Goal: Find specific page/section: Find specific page/section

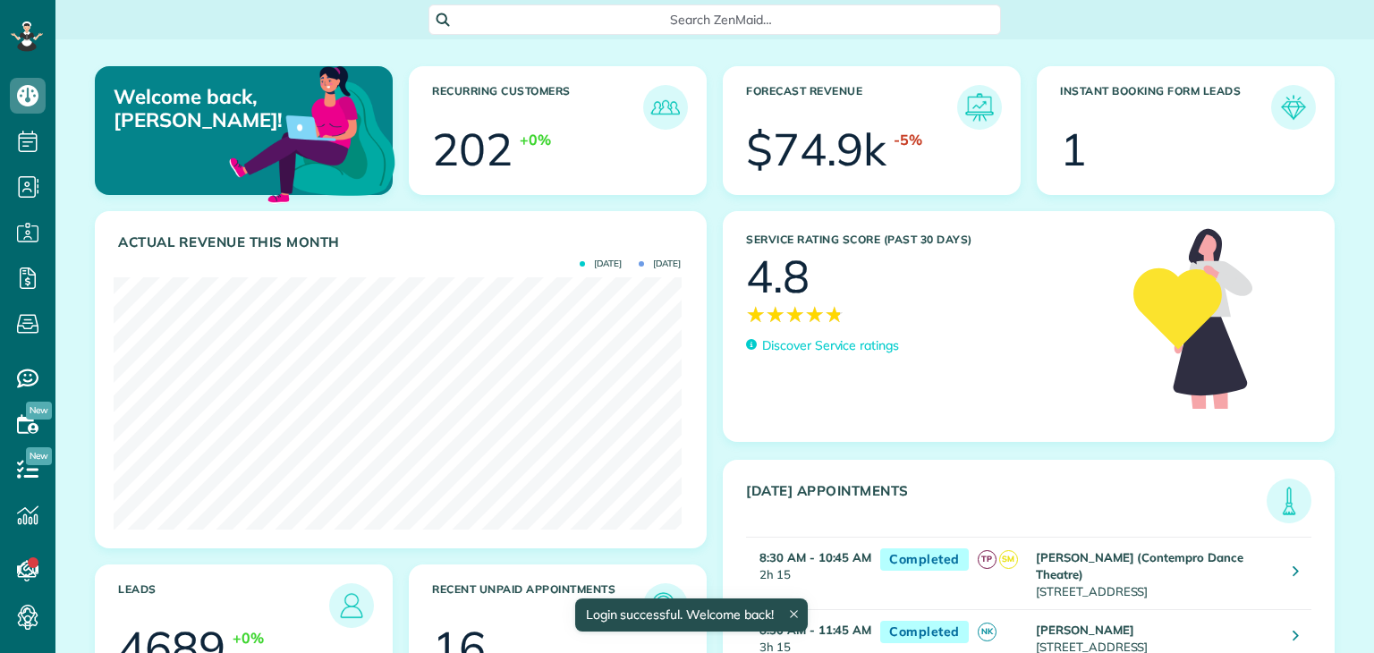
scroll to position [8, 8]
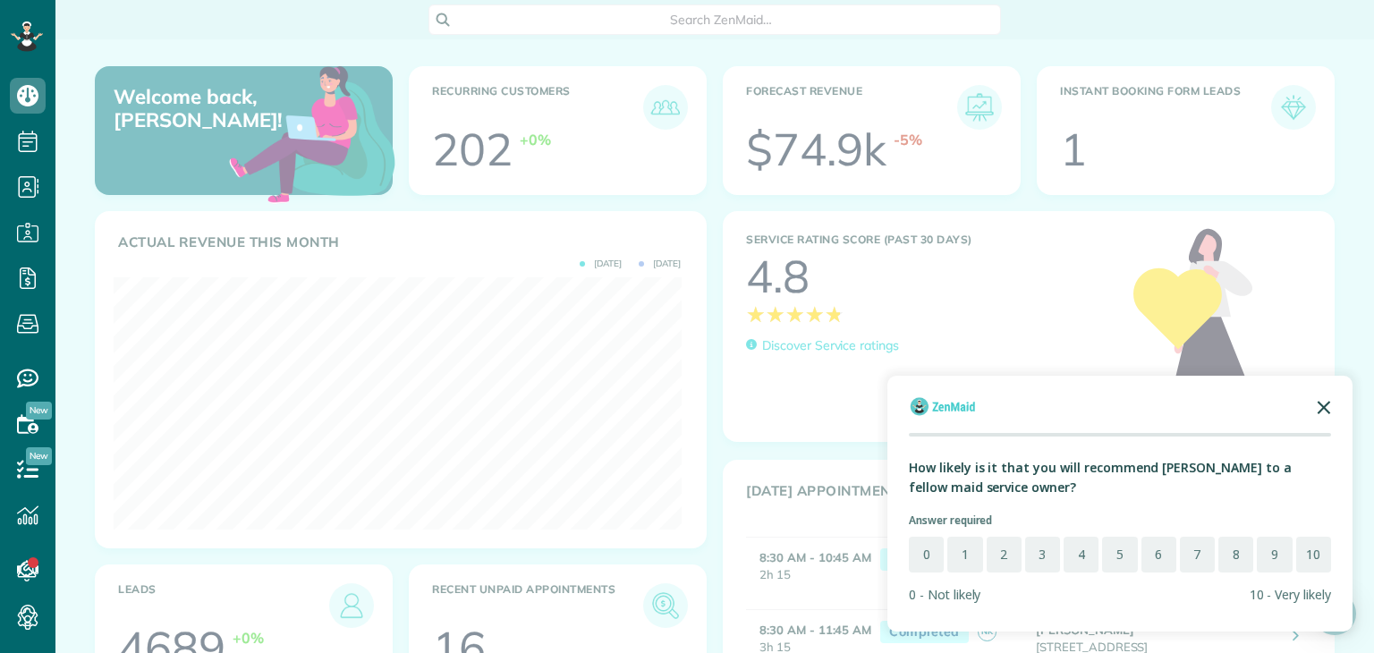
click at [1319, 406] on icon "Close the survey" at bounding box center [1324, 406] width 36 height 36
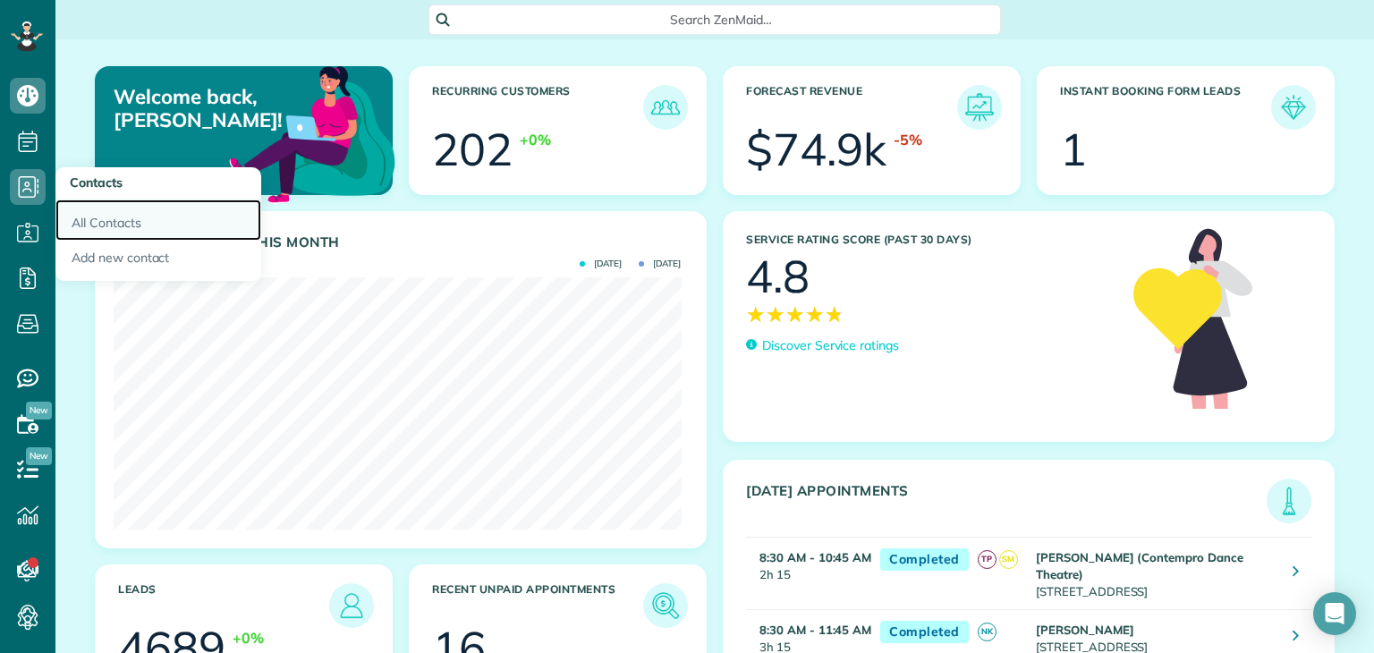
click at [118, 219] on link "All Contacts" at bounding box center [158, 219] width 206 height 41
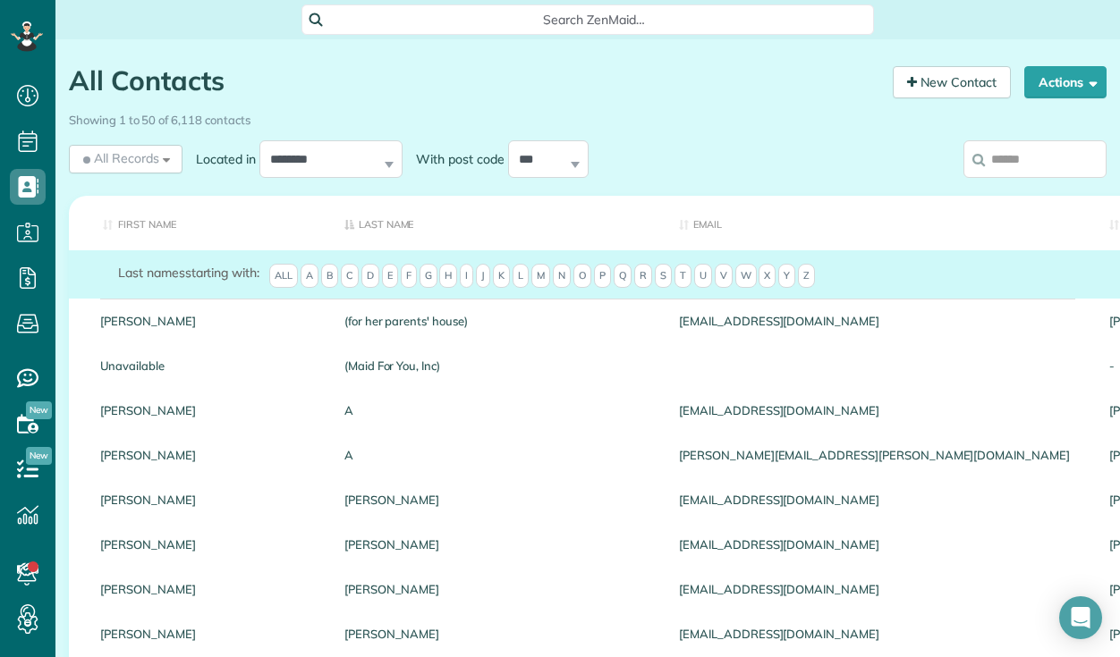
scroll to position [8, 8]
click at [166, 161] on div "All Records All Records All Customers Leads Former Customers Recurring Customer…" at bounding box center [126, 159] width 114 height 29
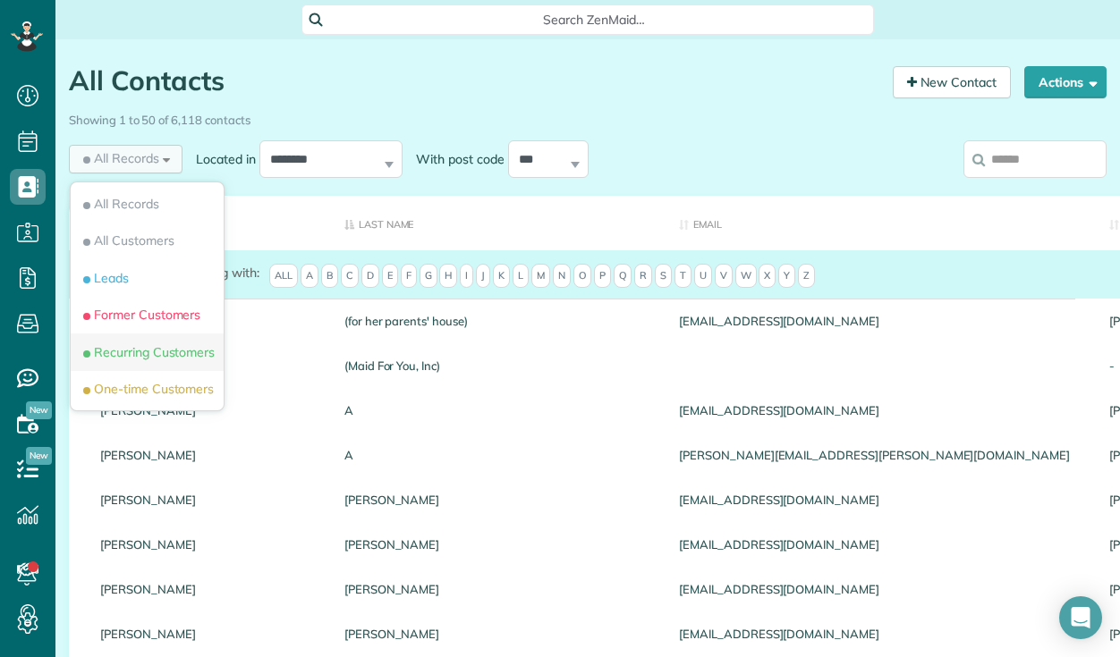
click at [168, 360] on span "Recurring Customers" at bounding box center [147, 352] width 135 height 18
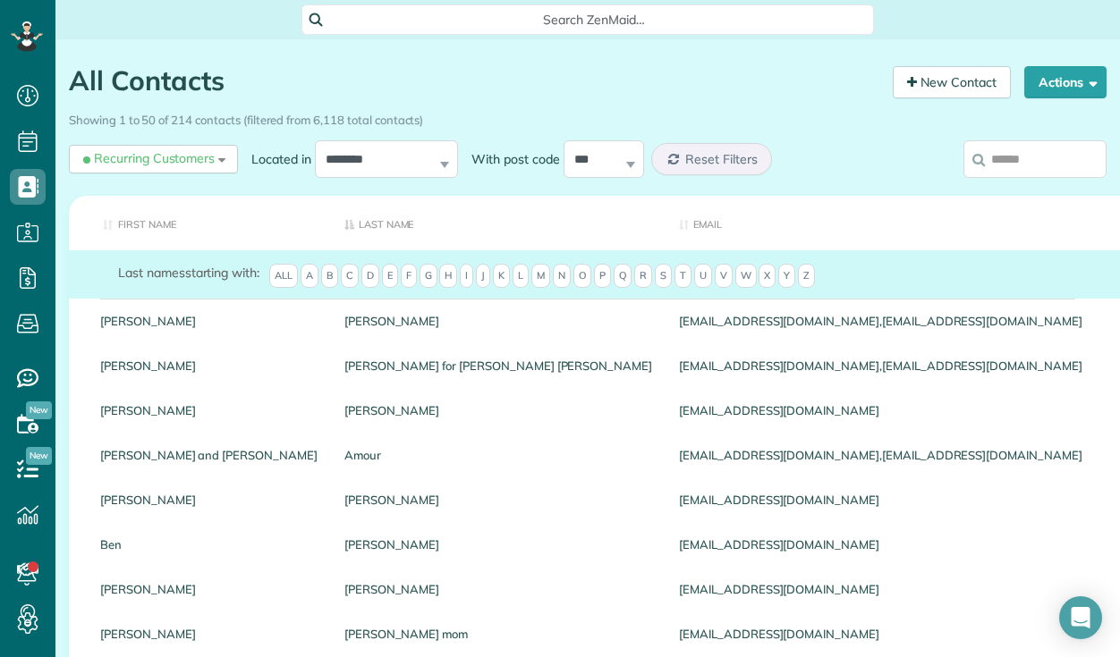
click at [331, 219] on th "Last Name" at bounding box center [498, 223] width 335 height 55
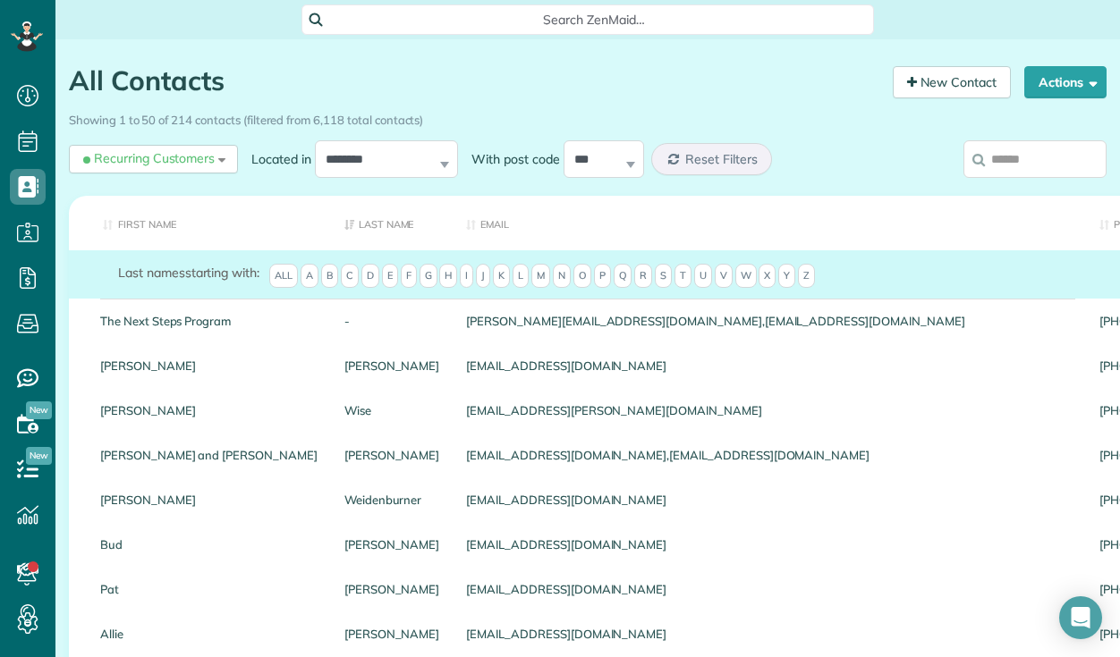
click at [1030, 163] on input "search" at bounding box center [1034, 159] width 143 height 38
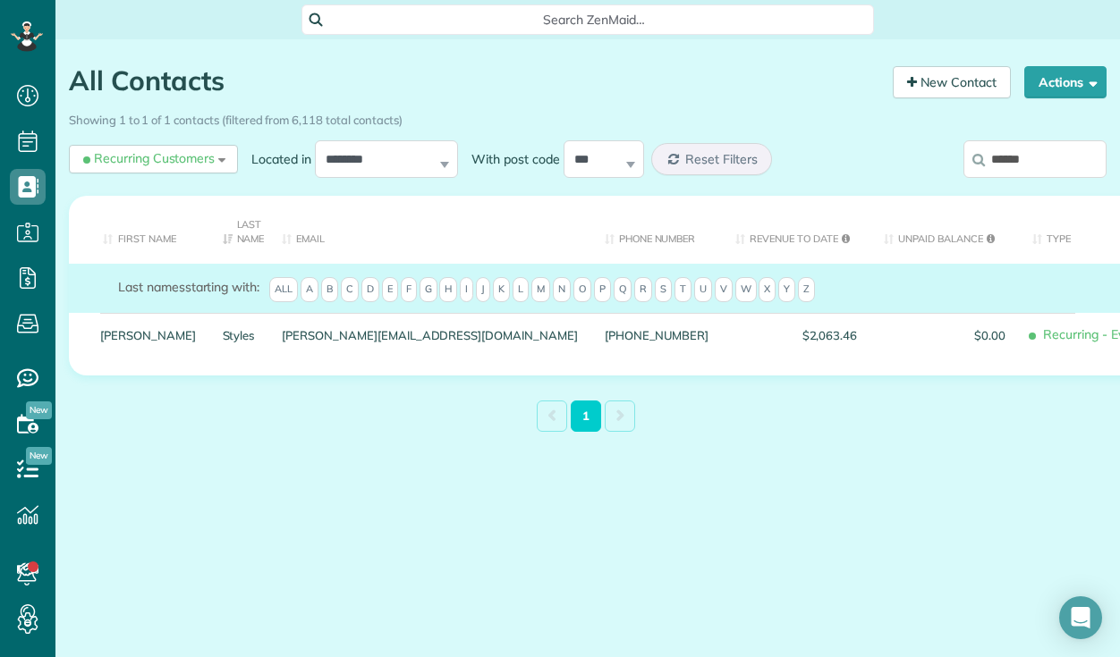
drag, startPoint x: 1030, startPoint y: 155, endPoint x: 920, endPoint y: 162, distance: 109.4
click at [920, 162] on div "******" at bounding box center [988, 163] width 240 height 54
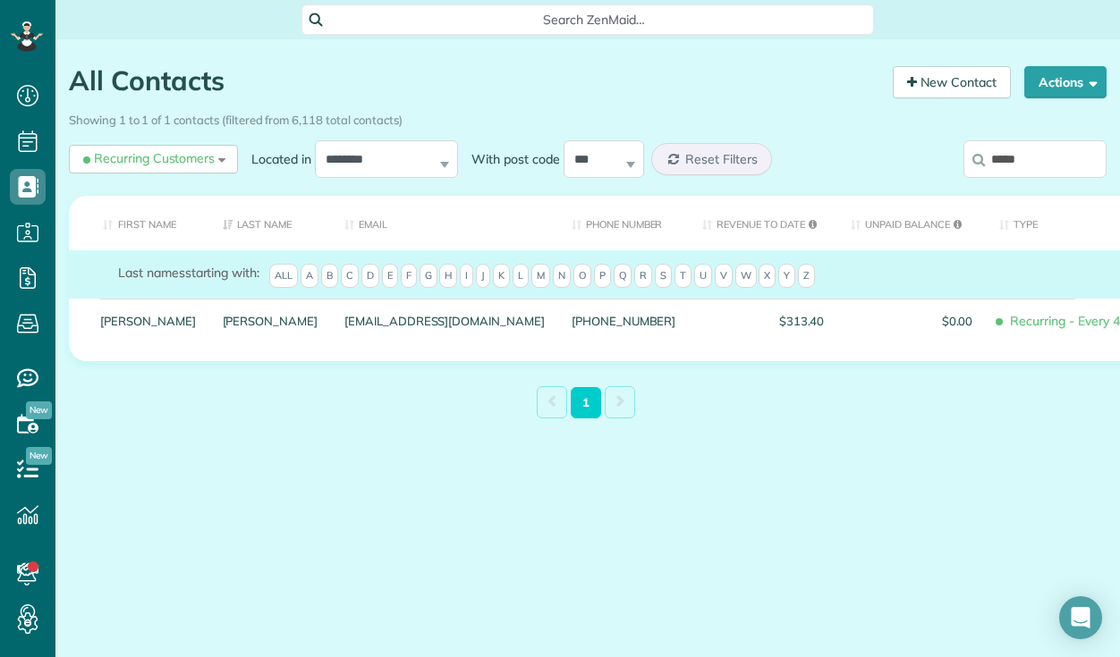
drag, startPoint x: 1039, startPoint y: 161, endPoint x: 896, endPoint y: 170, distance: 143.4
click at [894, 169] on div "*****" at bounding box center [988, 163] width 240 height 54
drag, startPoint x: 1057, startPoint y: 165, endPoint x: 919, endPoint y: 180, distance: 139.4
click at [919, 180] on div "********" at bounding box center [988, 163] width 240 height 54
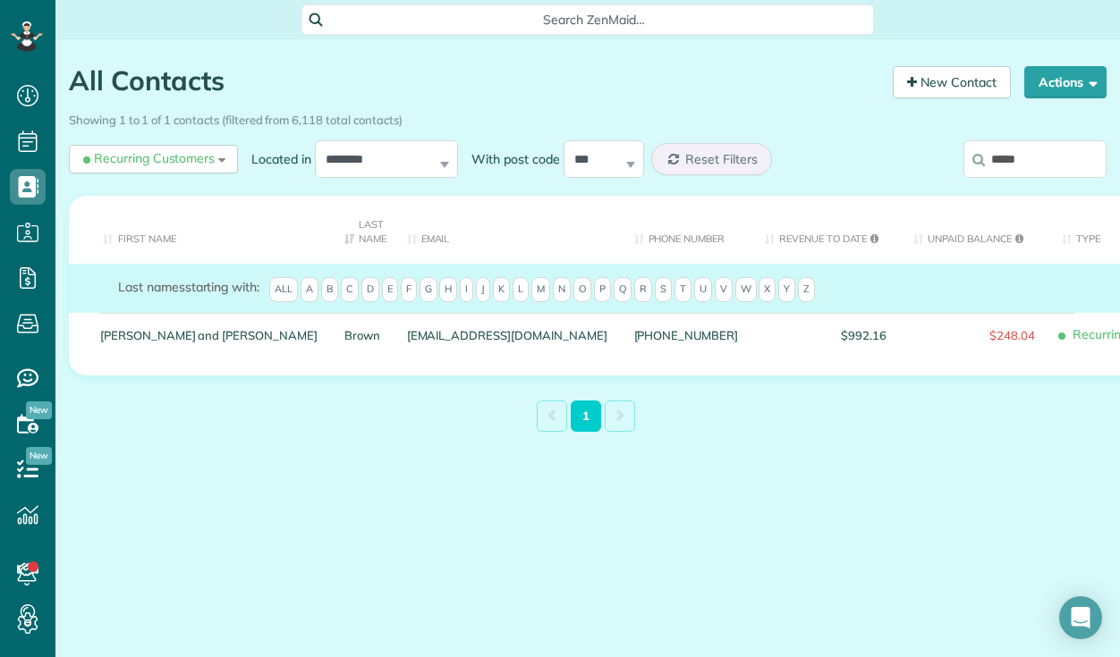
drag, startPoint x: 1035, startPoint y: 163, endPoint x: 909, endPoint y: 166, distance: 126.2
click at [909, 166] on div "*****" at bounding box center [988, 163] width 240 height 54
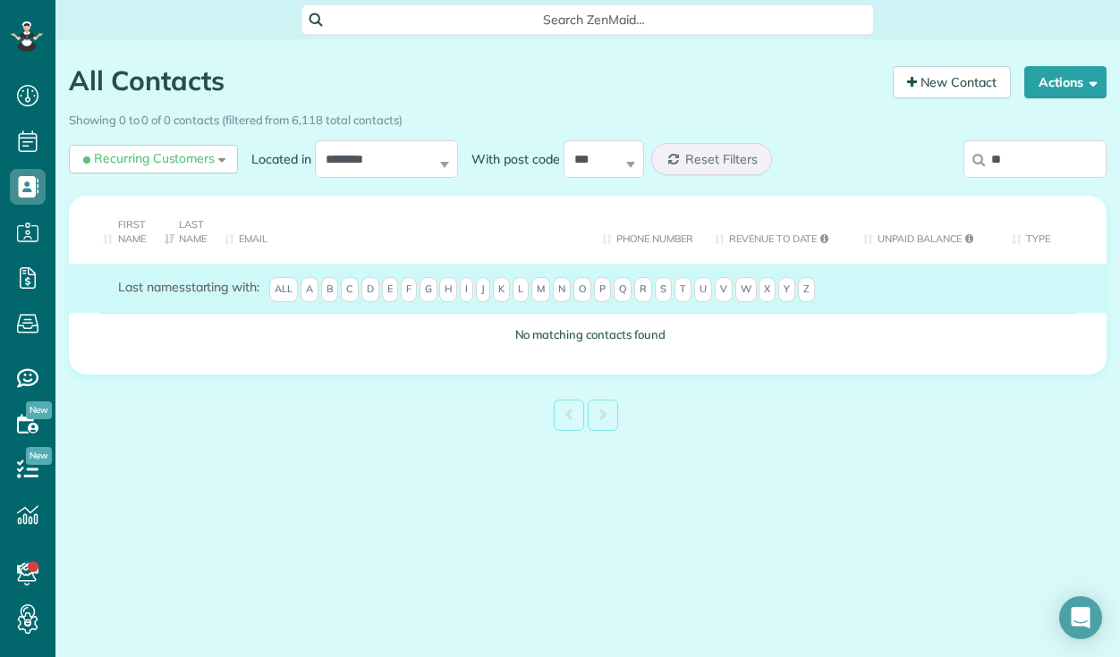
type input "*"
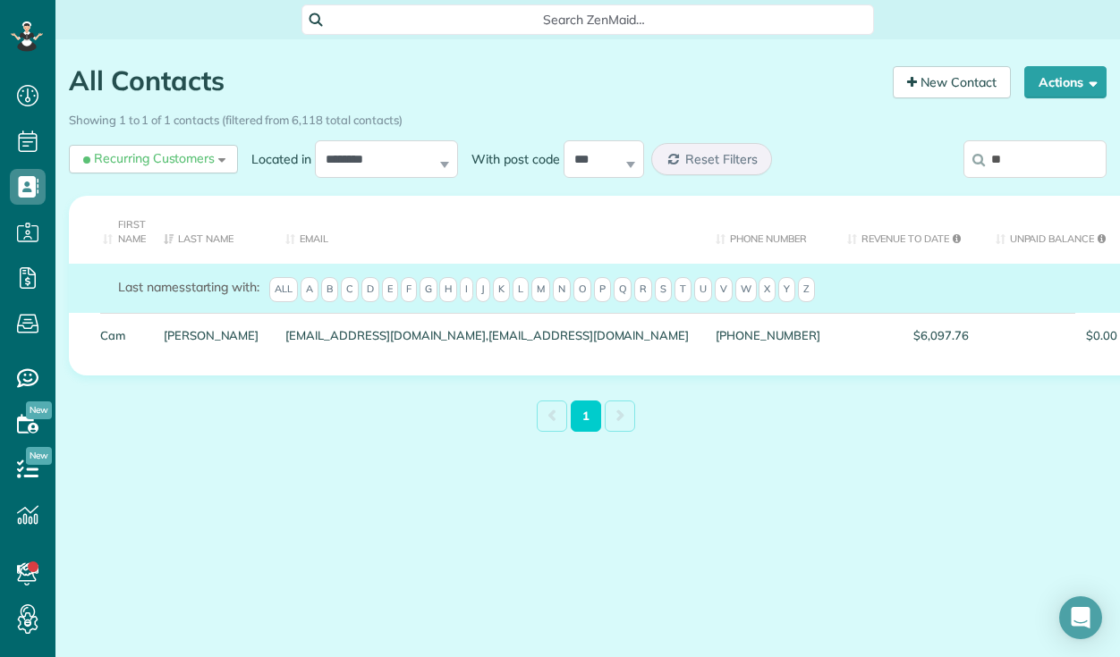
type input "*"
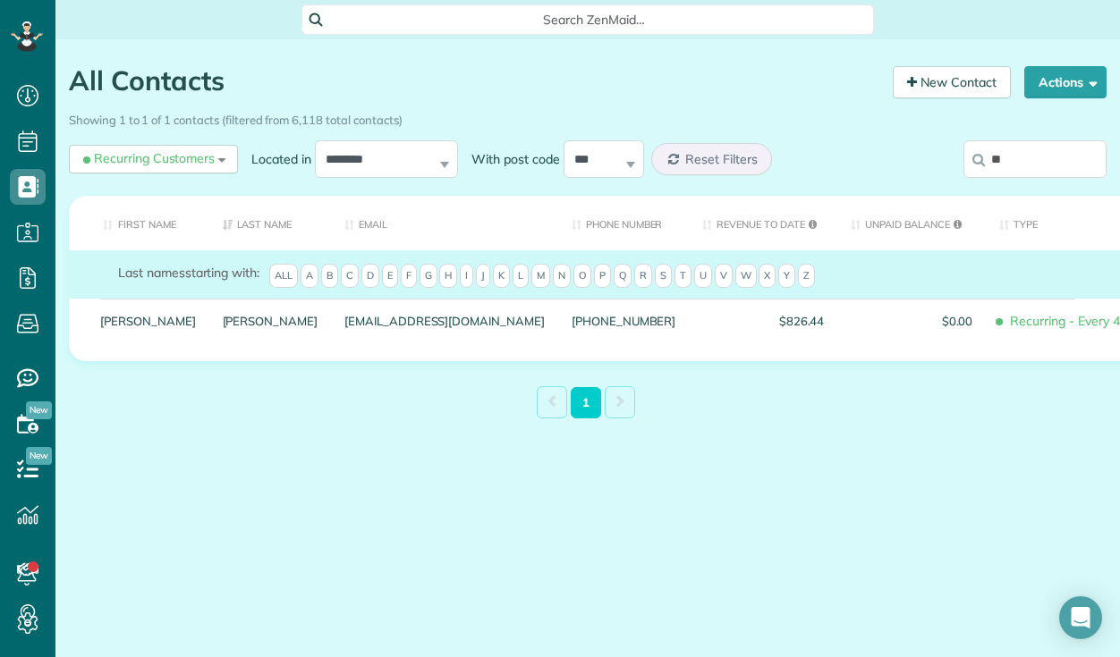
type input "*"
click at [179, 161] on span "Recurring Customers" at bounding box center [147, 158] width 135 height 18
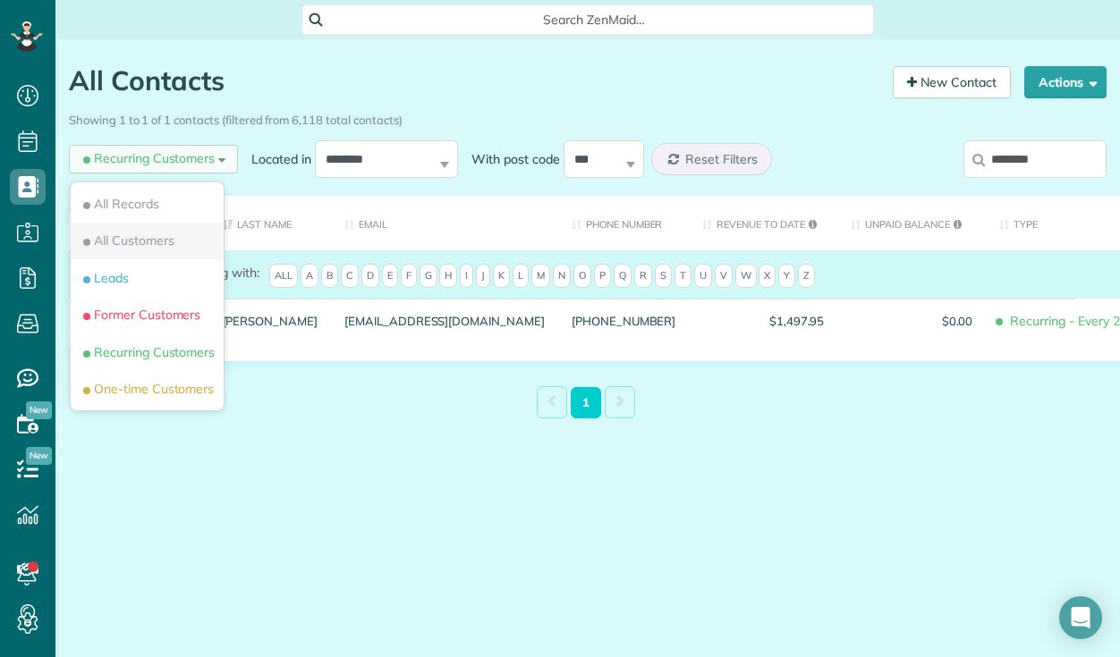
drag, startPoint x: 157, startPoint y: 251, endPoint x: 1045, endPoint y: 166, distance: 892.3
click at [157, 250] on li "All Customers" at bounding box center [147, 242] width 153 height 38
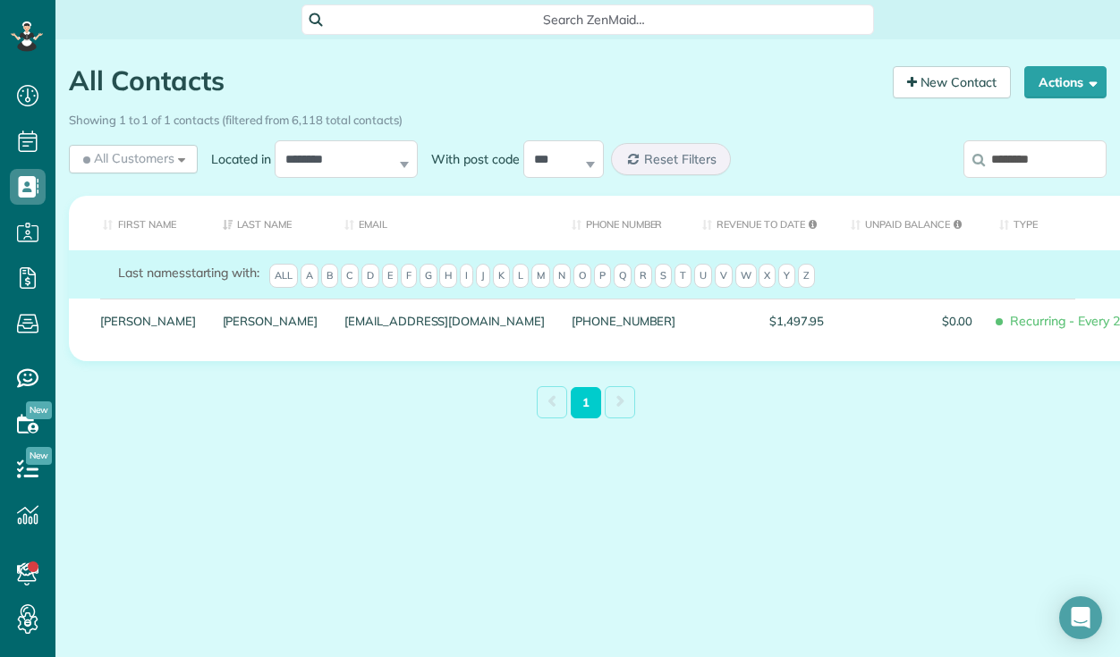
drag, startPoint x: 1048, startPoint y: 161, endPoint x: 933, endPoint y: 168, distance: 115.6
click at [933, 168] on div "********" at bounding box center [988, 163] width 240 height 54
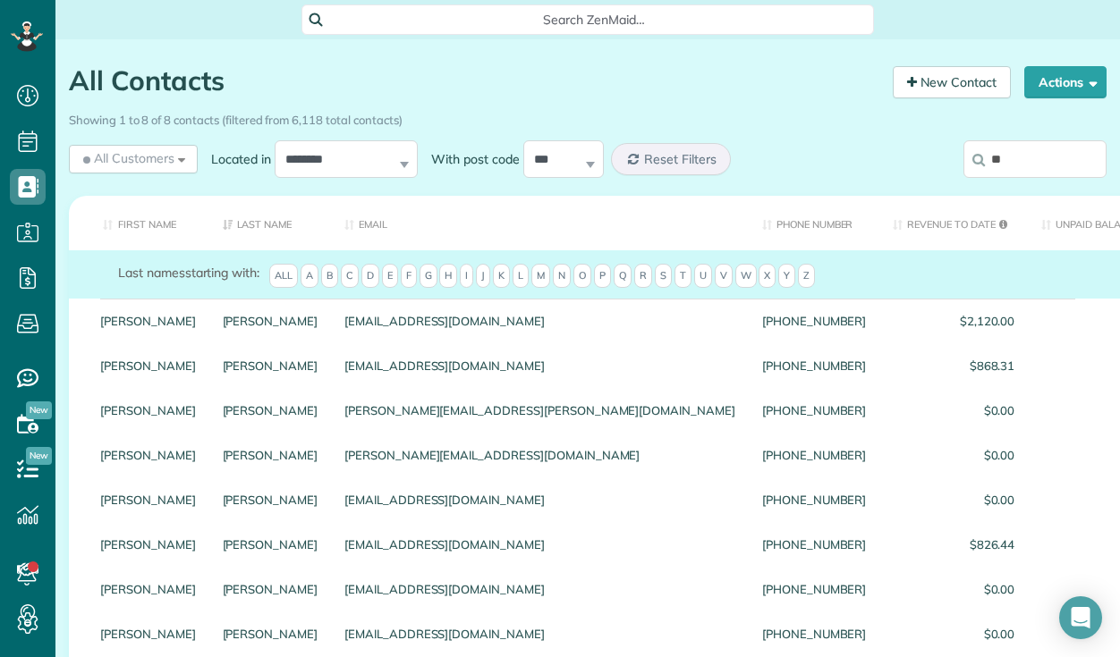
type input "*"
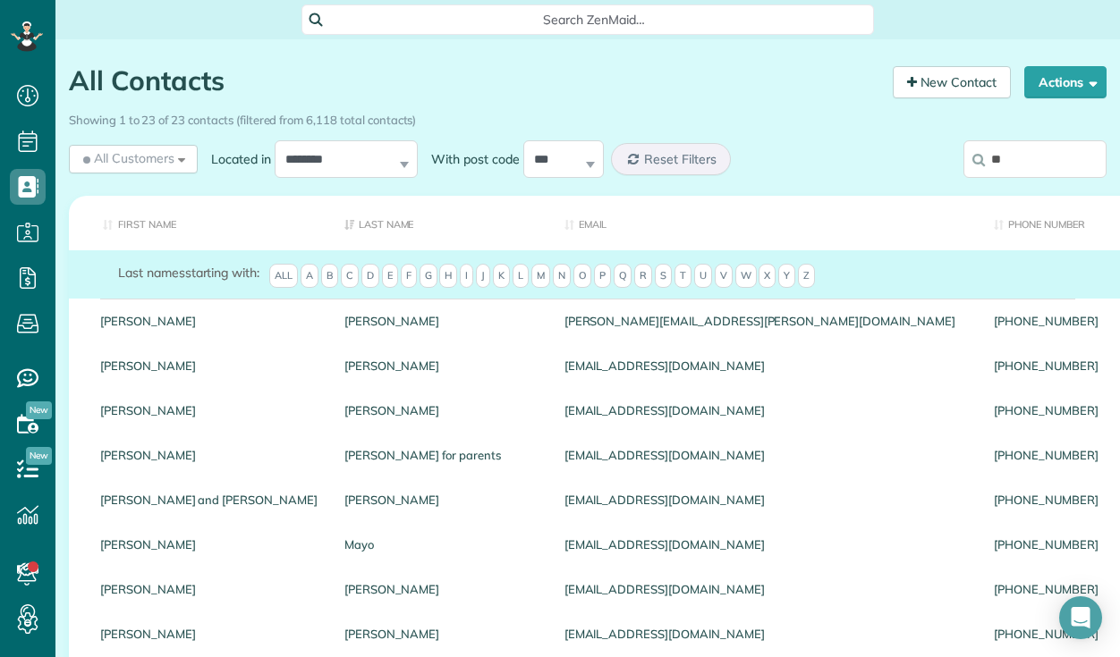
type input "*"
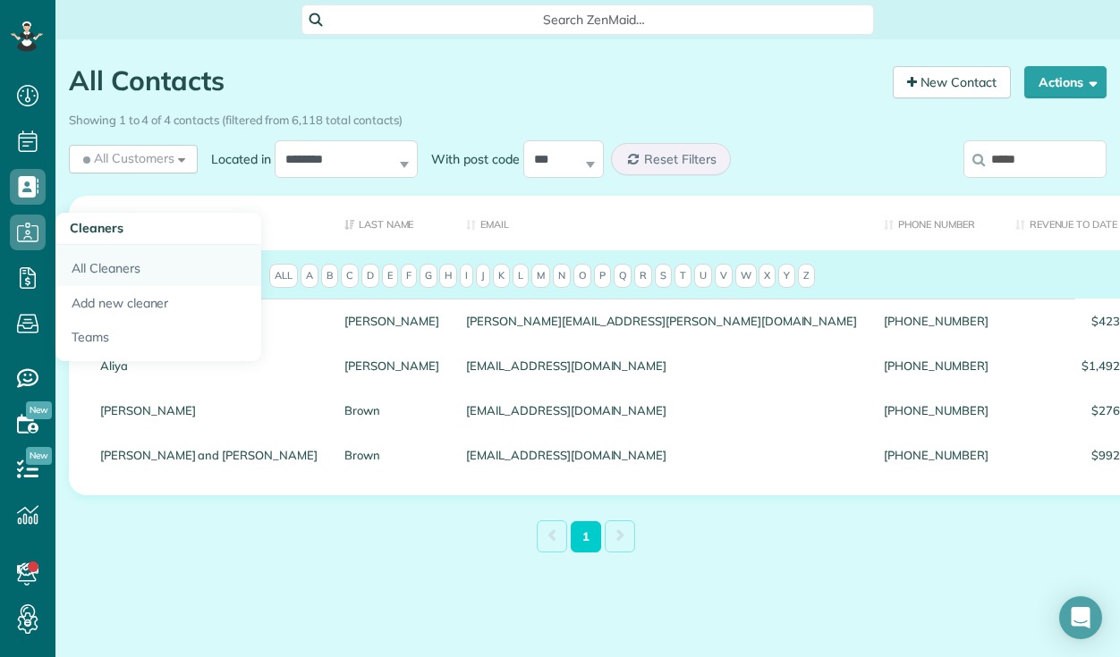
type input "*****"
click at [89, 267] on link "All Cleaners" at bounding box center [158, 265] width 206 height 41
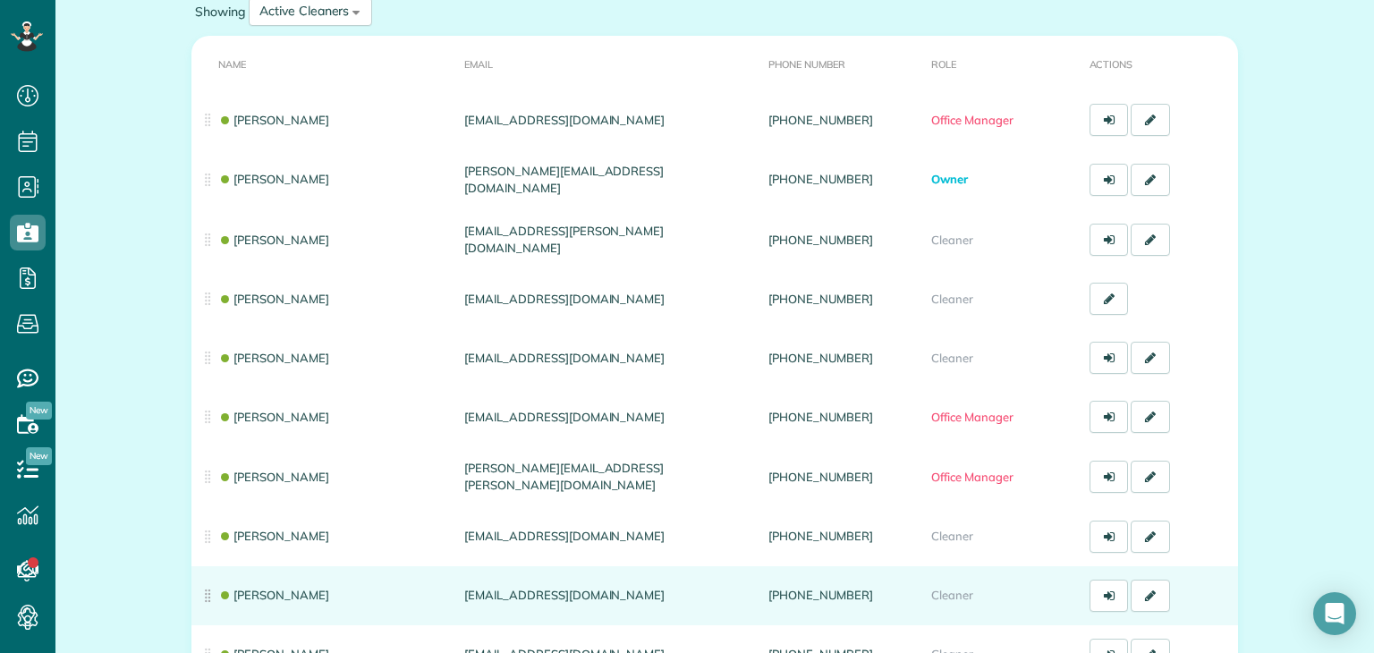
scroll to position [179, 0]
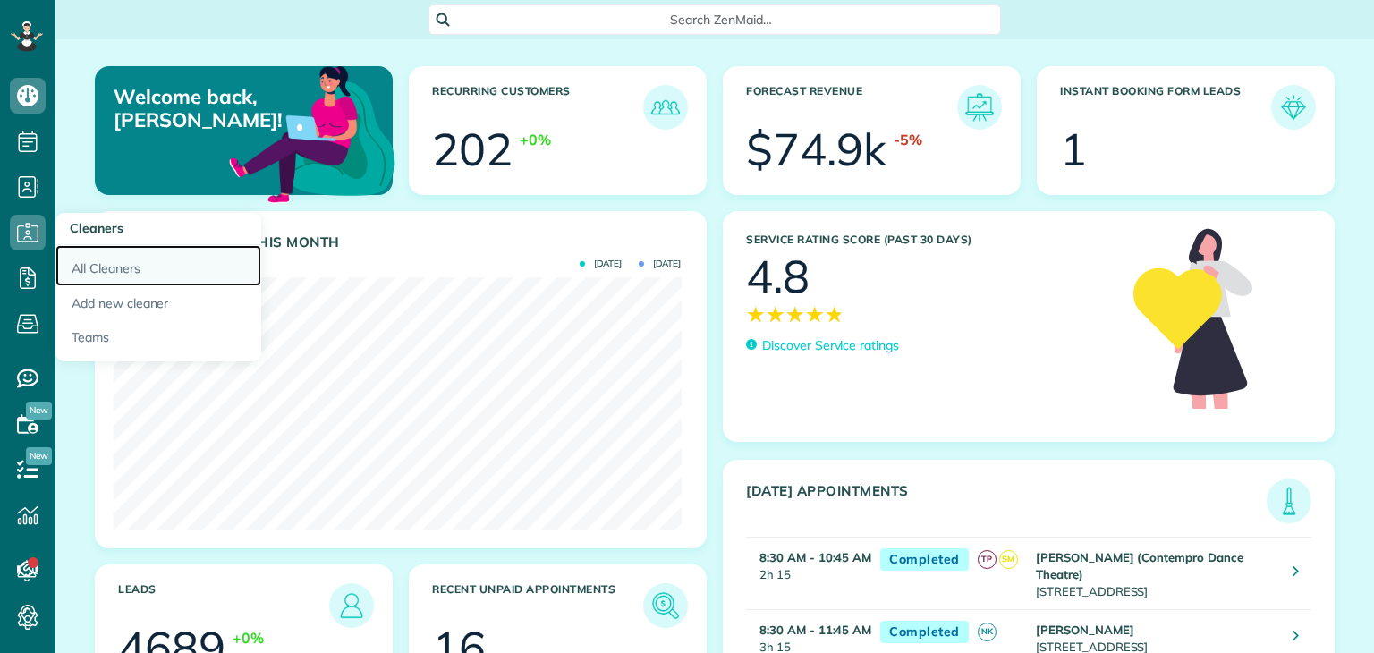
click at [110, 269] on link "All Cleaners" at bounding box center [158, 265] width 206 height 41
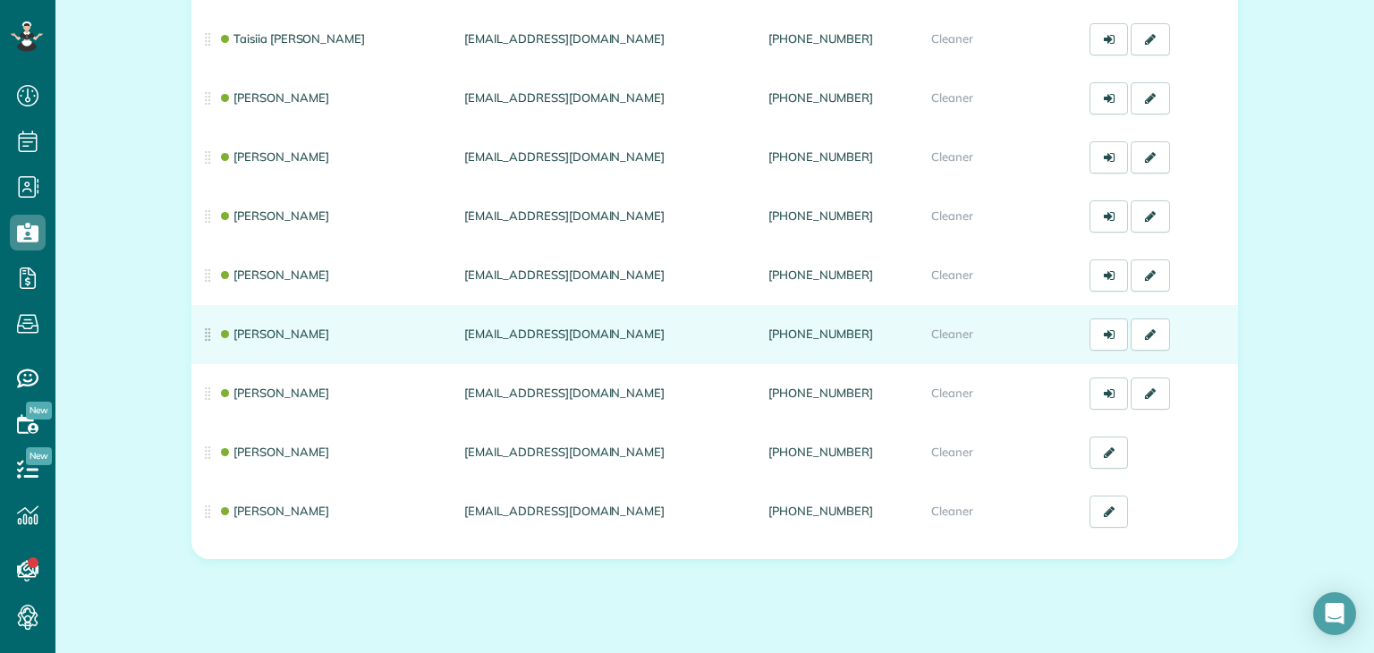
scroll to position [894, 0]
